Goal: Find specific page/section

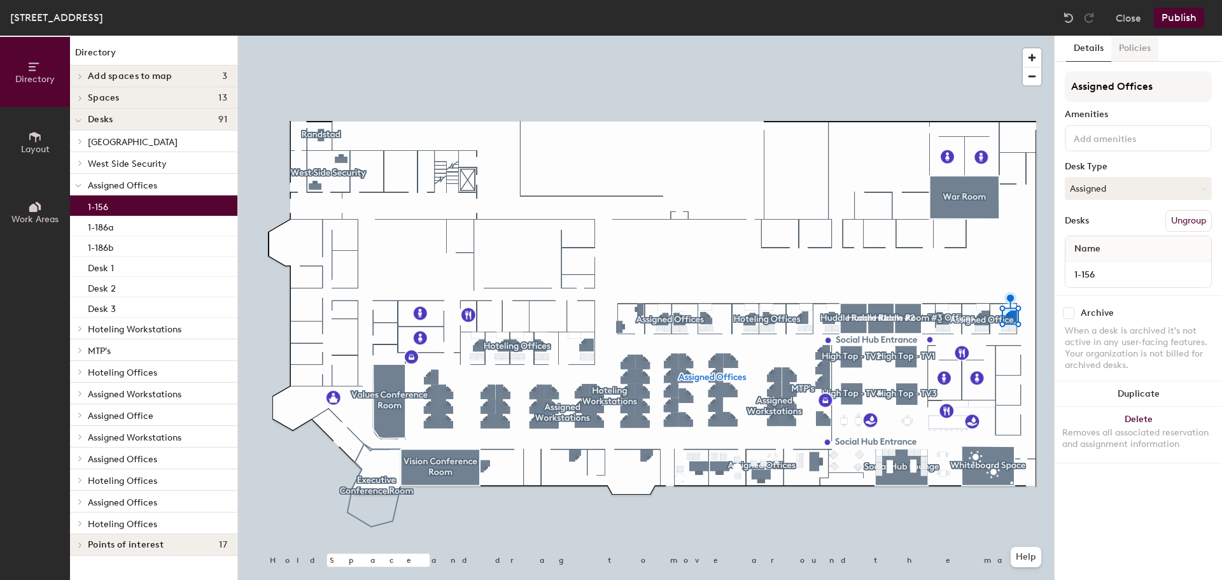
click at [1132, 38] on button "Policies" at bounding box center [1134, 49] width 47 height 26
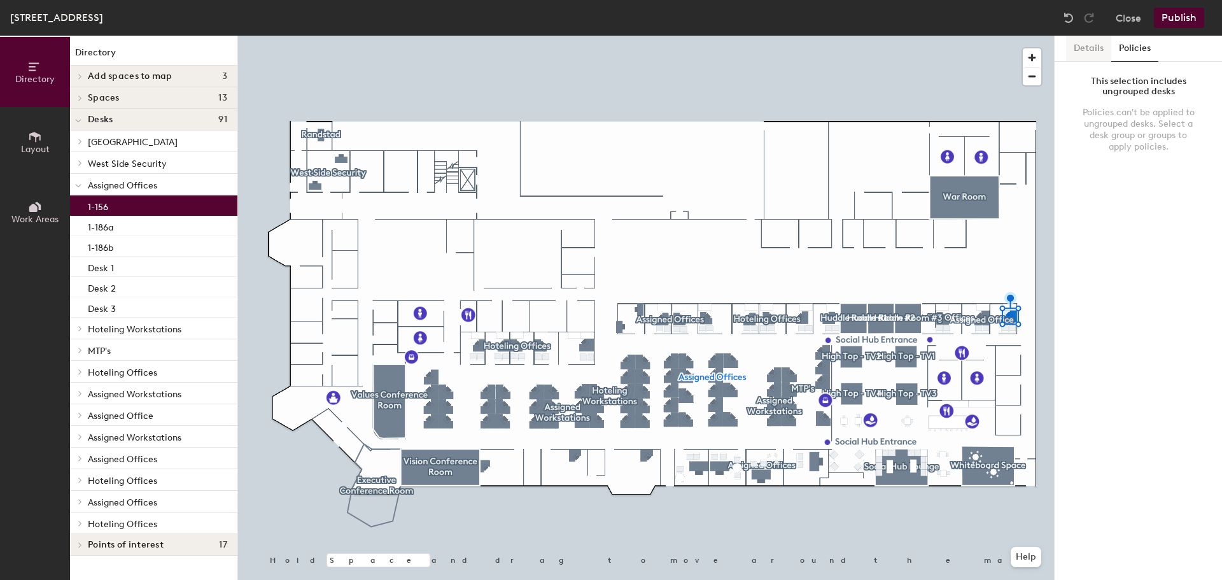
click at [1085, 46] on button "Details" at bounding box center [1088, 49] width 45 height 26
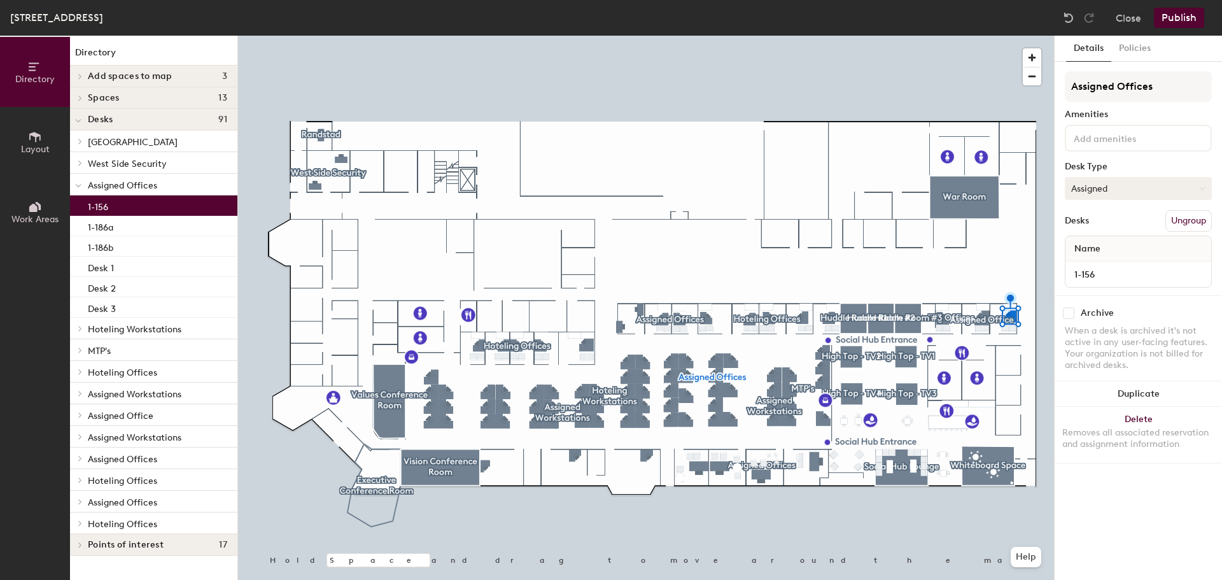
click at [1108, 189] on button "Assigned" at bounding box center [1138, 188] width 147 height 23
click at [141, 188] on span "Assigned Offices" at bounding box center [122, 185] width 69 height 11
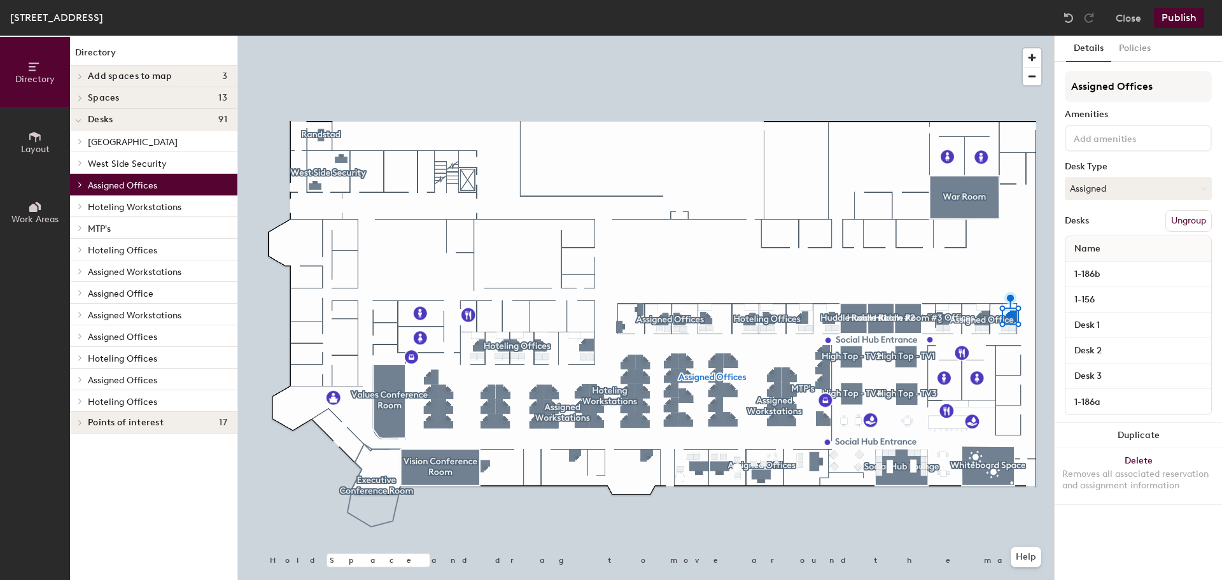
click at [136, 205] on span "Hoteling Workstations" at bounding box center [135, 207] width 94 height 11
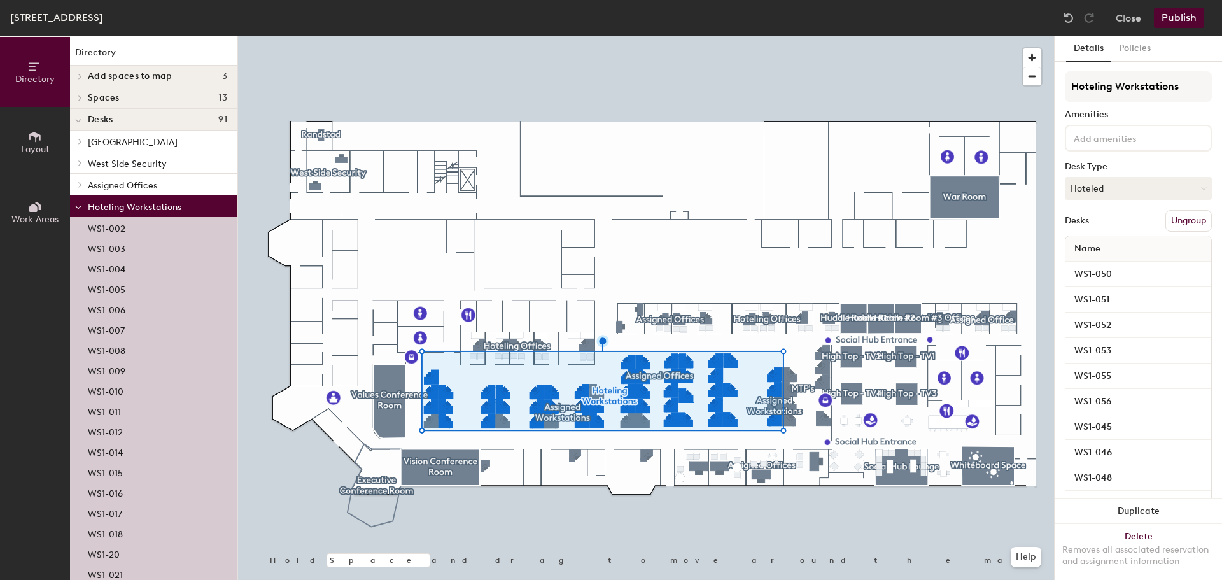
click at [126, 191] on p "Assigned Offices" at bounding box center [157, 184] width 139 height 17
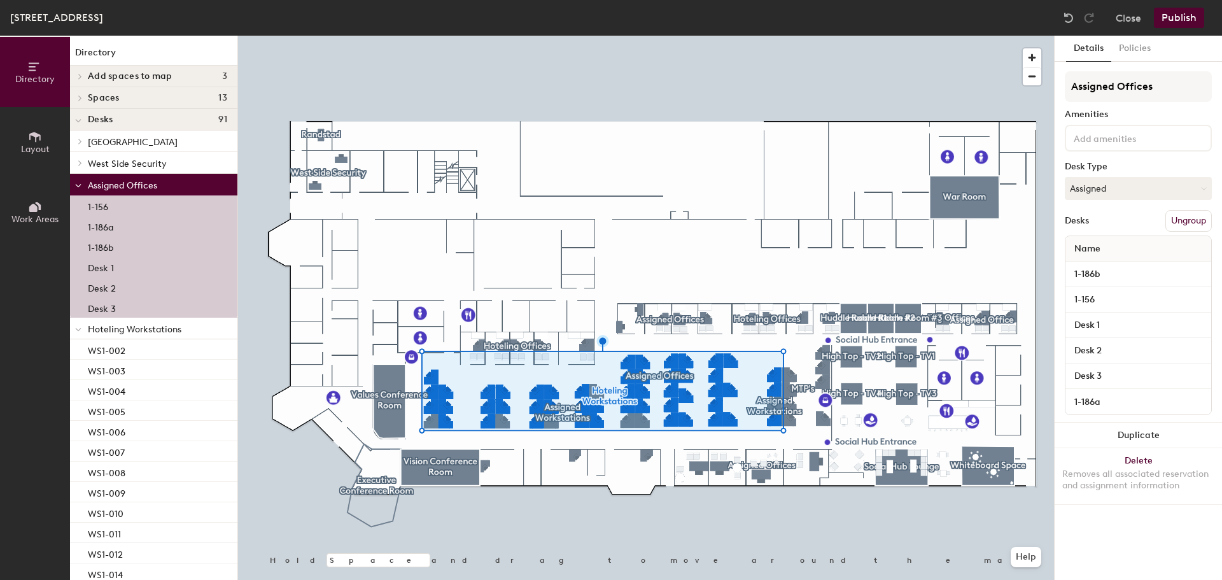
click at [120, 204] on div "1-156" at bounding box center [153, 205] width 167 height 20
